Goal: Use online tool/utility: Utilize a website feature to perform a specific function

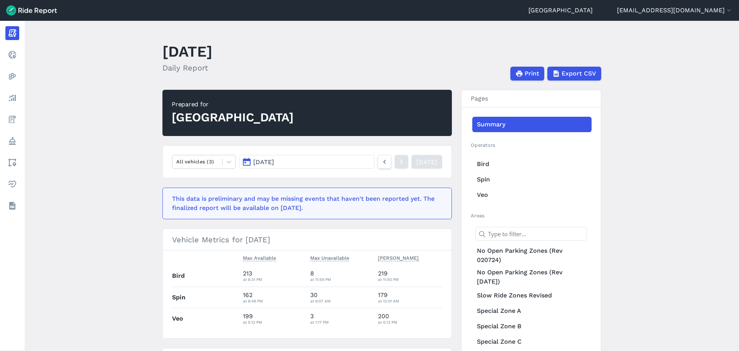
click at [85, 110] on main "[DATE] Daily Report Print Export CSV Prepared for Gainesville All vehicles (3) …" at bounding box center [382, 186] width 714 height 330
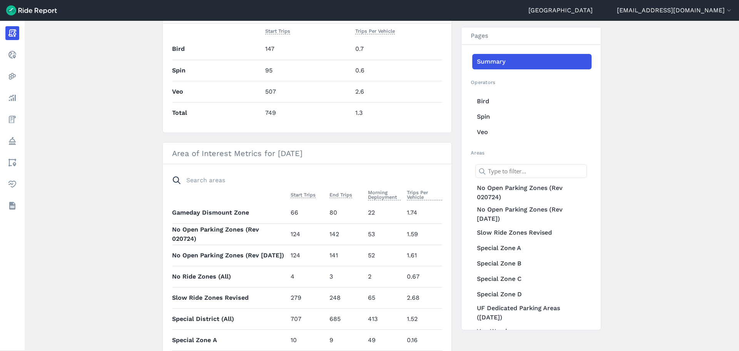
scroll to position [385, 0]
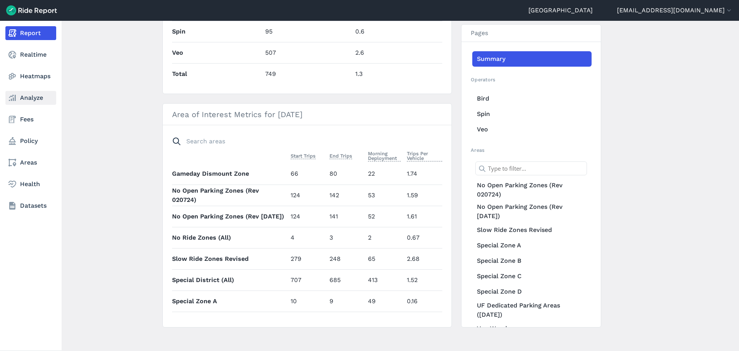
click at [32, 100] on link "Analyze" at bounding box center [30, 98] width 51 height 14
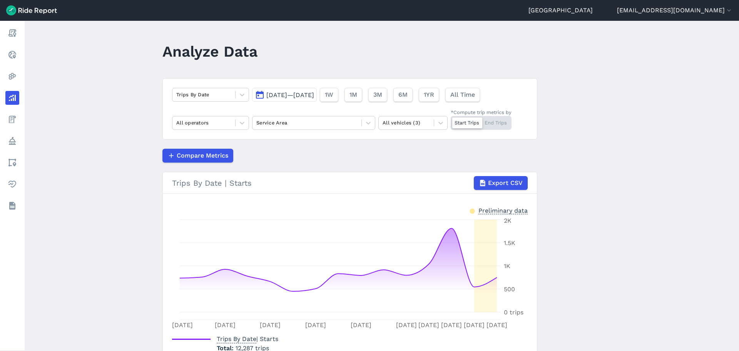
click at [305, 99] on button "[DATE]—[DATE]" at bounding box center [284, 95] width 65 height 14
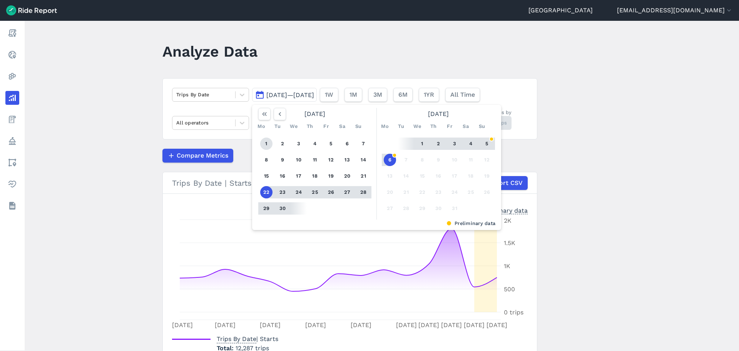
click at [267, 141] on button "1" at bounding box center [266, 143] width 12 height 12
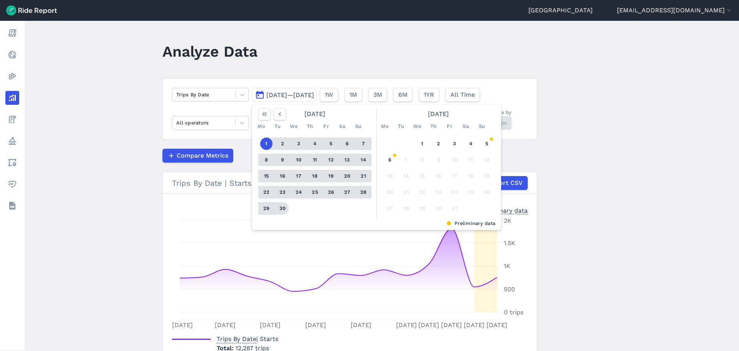
click at [282, 207] on button "30" at bounding box center [282, 208] width 12 height 12
